Goal: Information Seeking & Learning: Check status

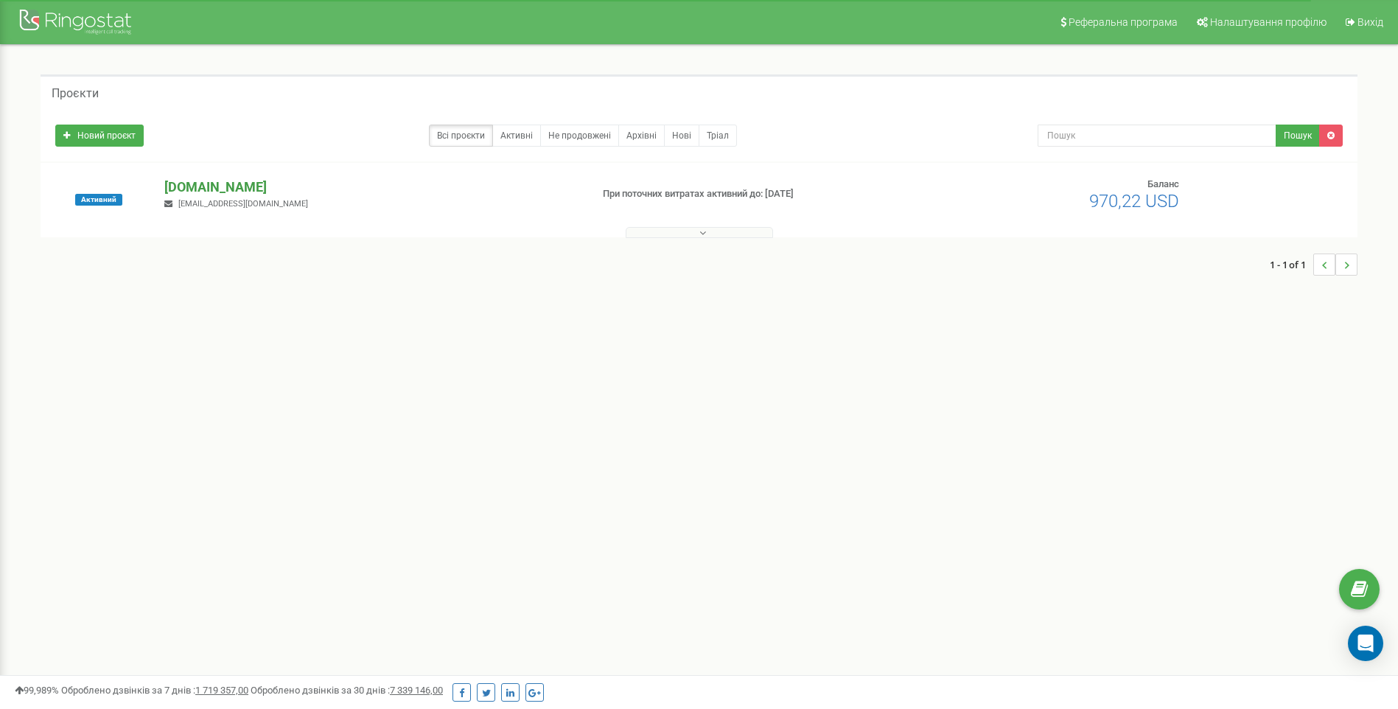
click at [214, 182] on p "[DOMAIN_NAME]" at bounding box center [371, 187] width 414 height 19
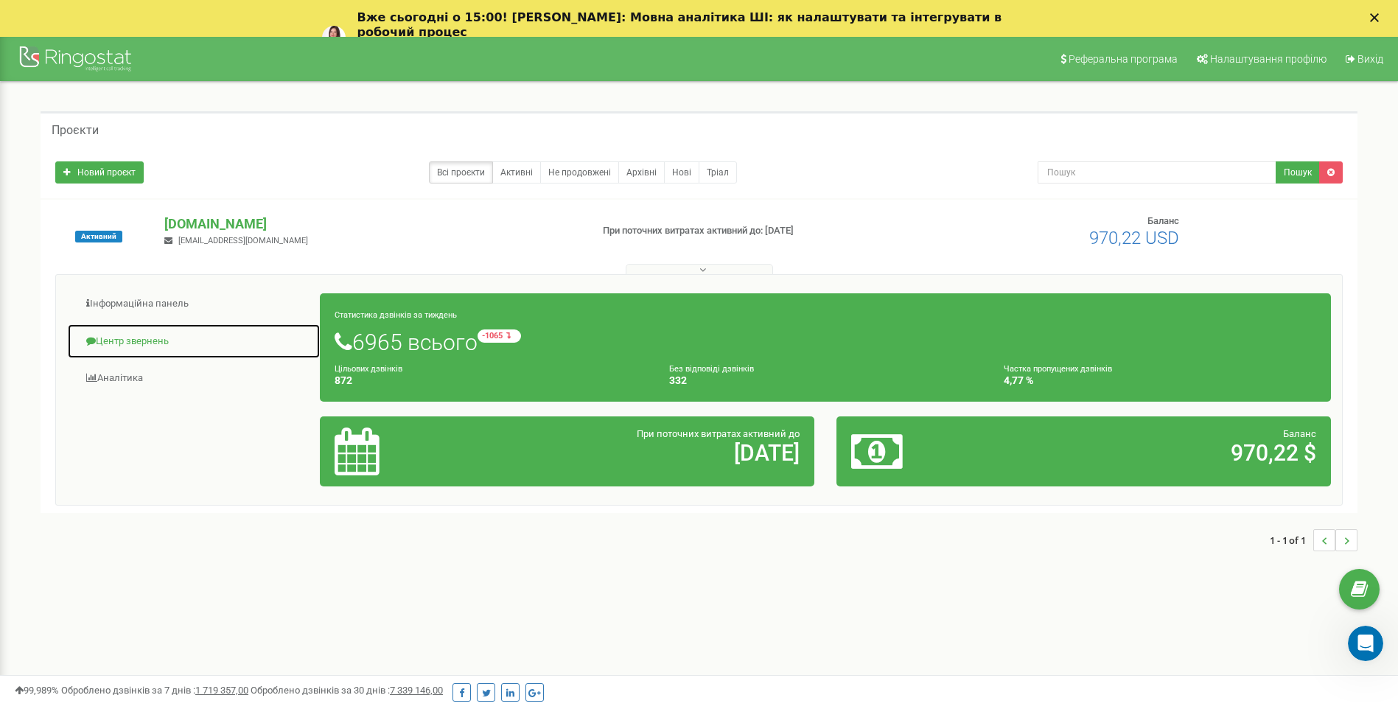
click at [154, 338] on link "Центр звернень" at bounding box center [194, 342] width 254 height 36
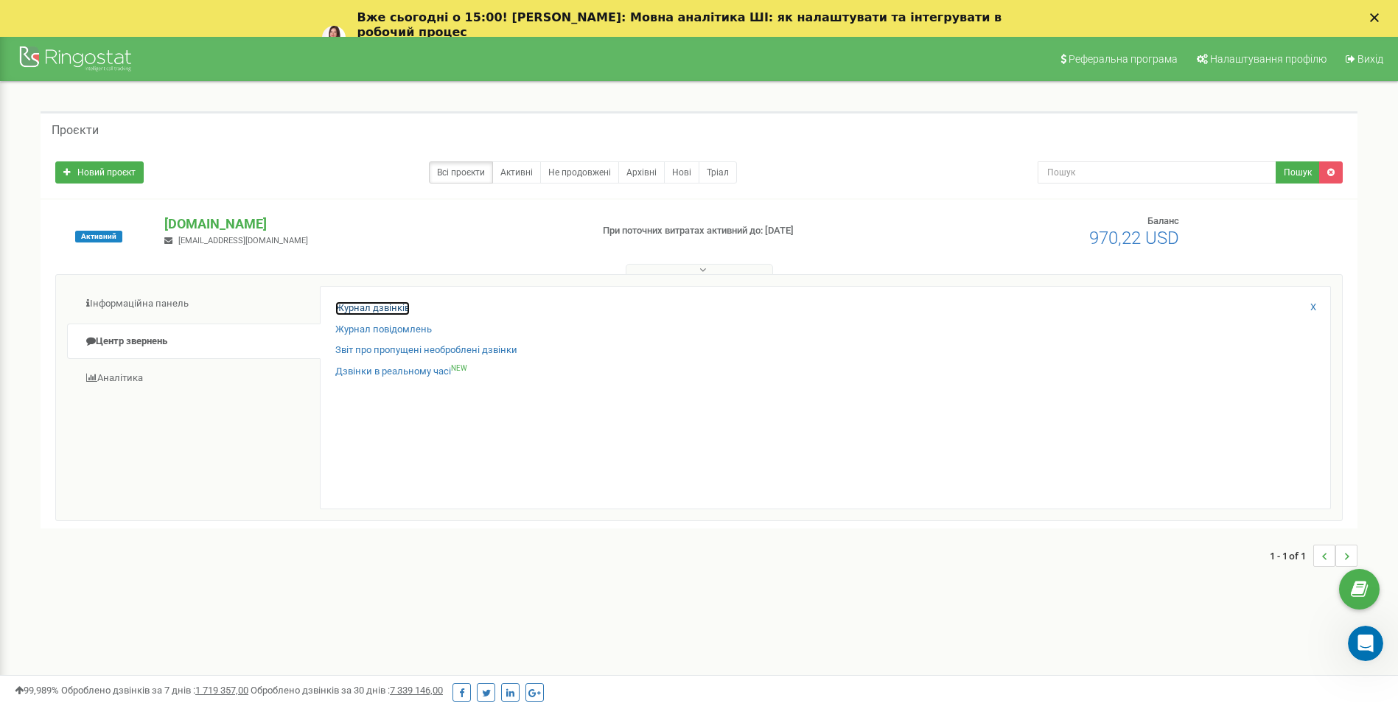
click at [396, 304] on link "Журнал дзвінків" at bounding box center [372, 308] width 74 height 14
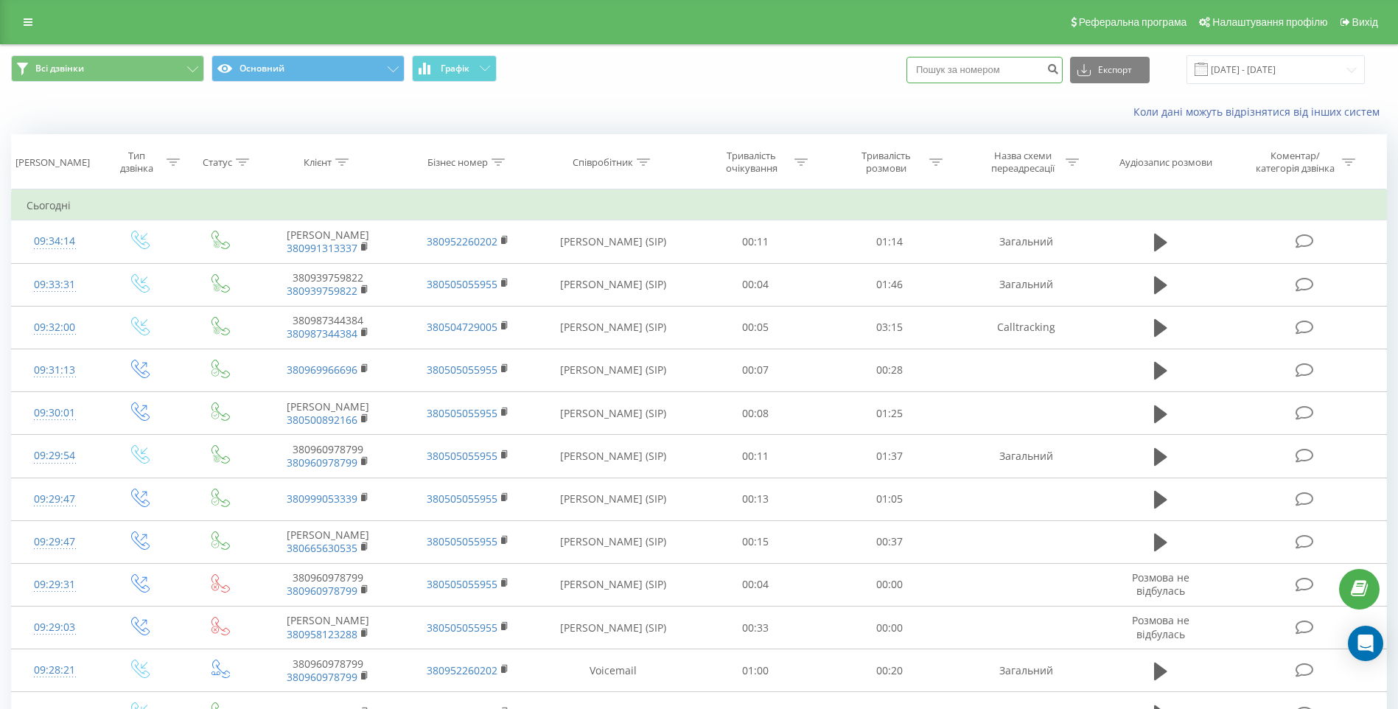
click at [976, 69] on input at bounding box center [984, 70] width 156 height 27
type input "0660596459"
click at [1059, 65] on icon "submit" at bounding box center [1052, 67] width 13 height 9
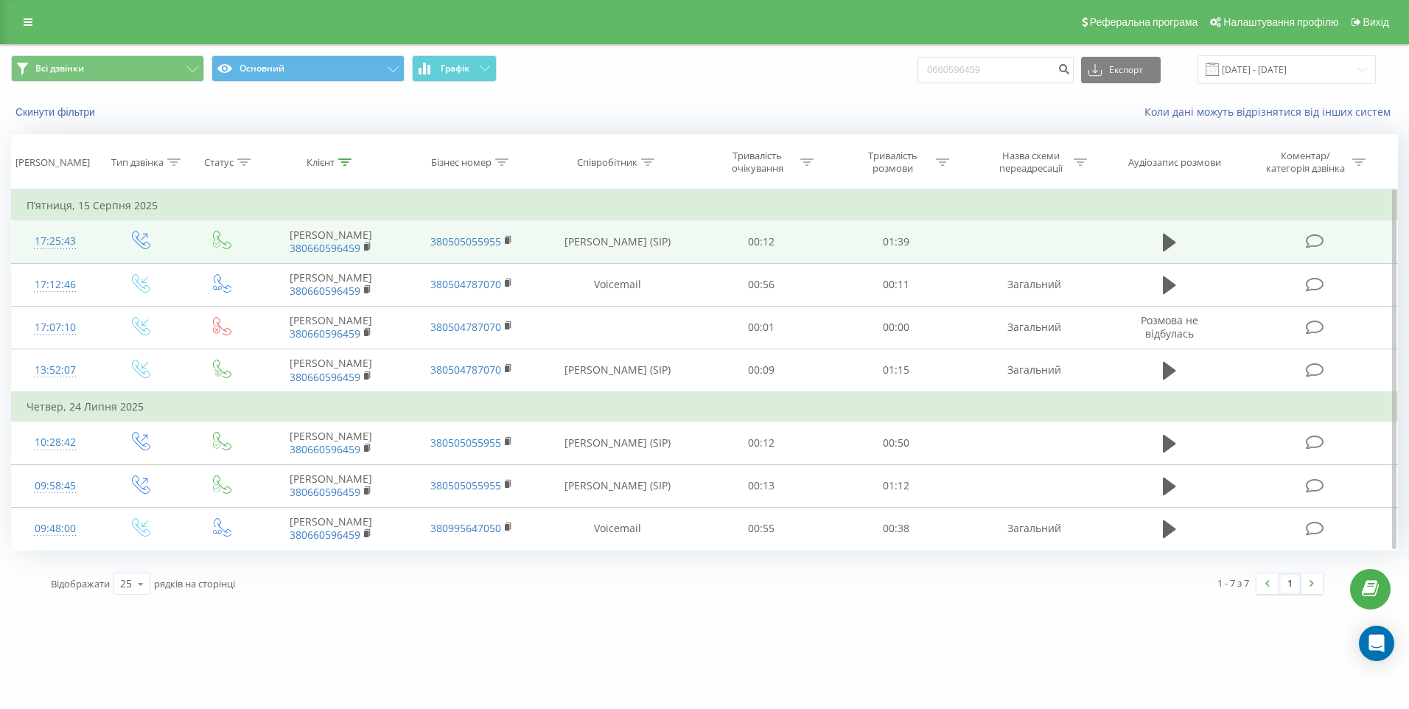
click at [1156, 248] on td at bounding box center [1170, 241] width 130 height 43
click at [1169, 245] on icon at bounding box center [1169, 243] width 13 height 18
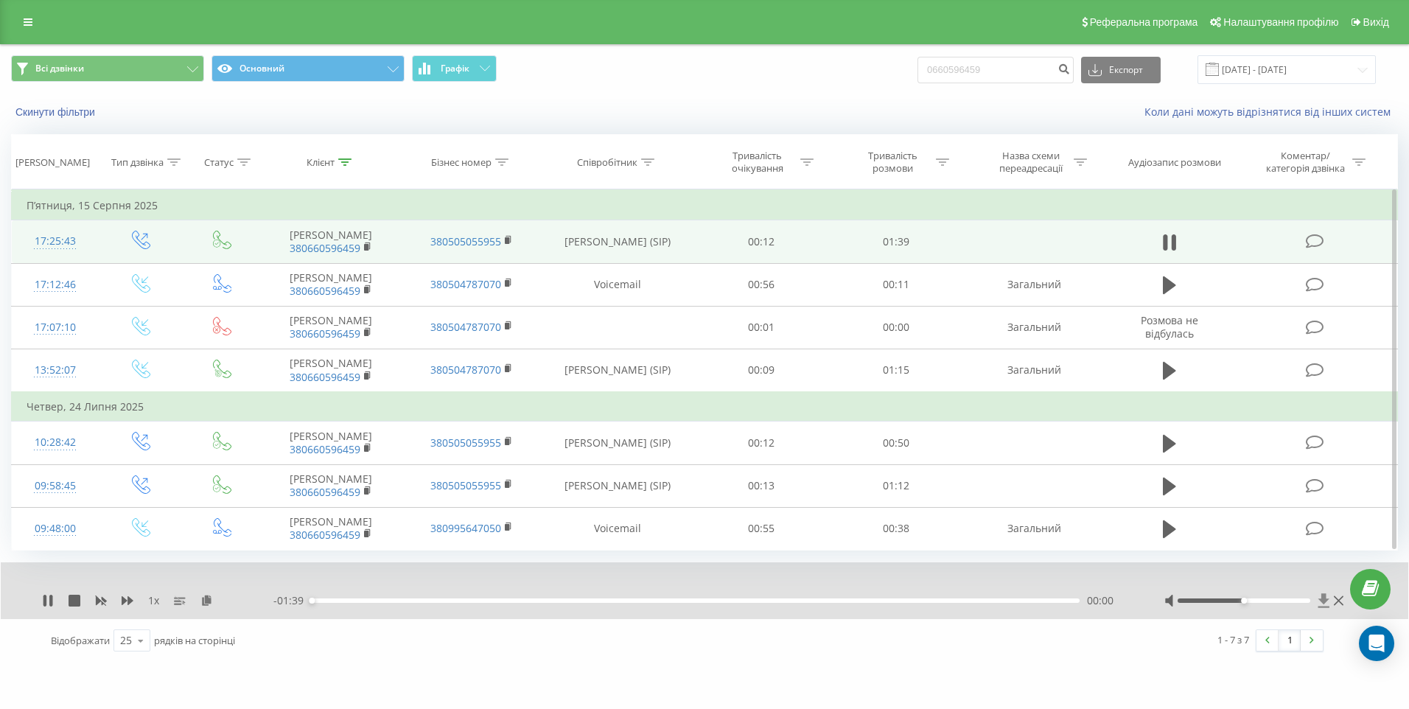
click at [1322, 601] on icon at bounding box center [1323, 600] width 11 height 14
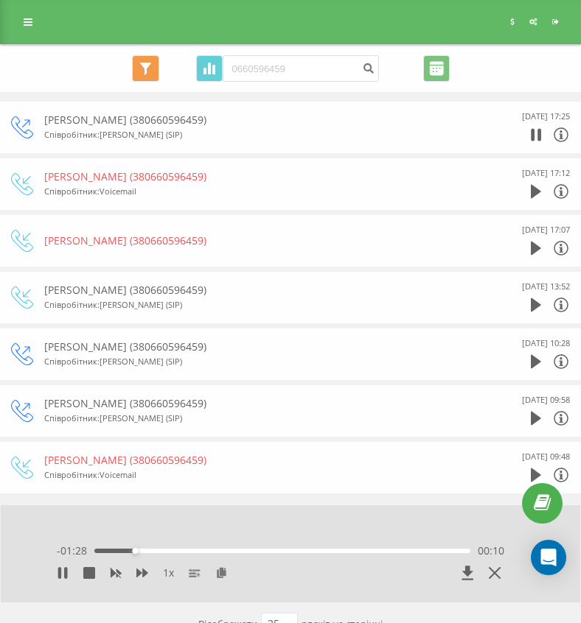
click at [177, 83] on div "Всі дзвінки Основний Графік 0660596459 Експорт .csv .xls .xlsx 19.05.2025 - 19.…" at bounding box center [290, 68] width 579 height 47
